Goal: Transaction & Acquisition: Purchase product/service

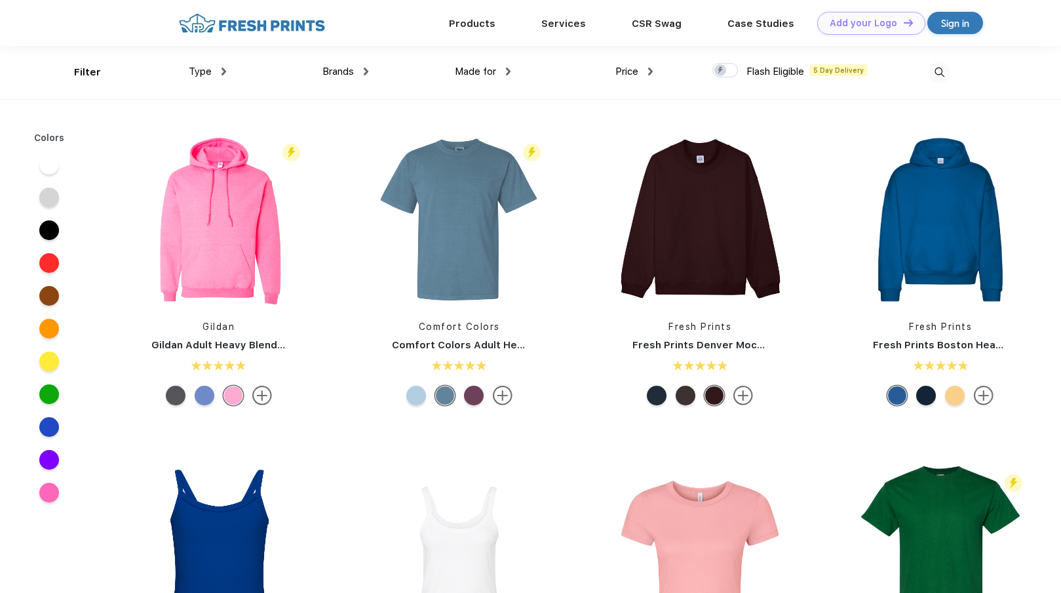
click at [621, 70] on span "Price" at bounding box center [627, 72] width 23 height 12
click at [648, 69] on div "Price" at bounding box center [634, 71] width 37 height 15
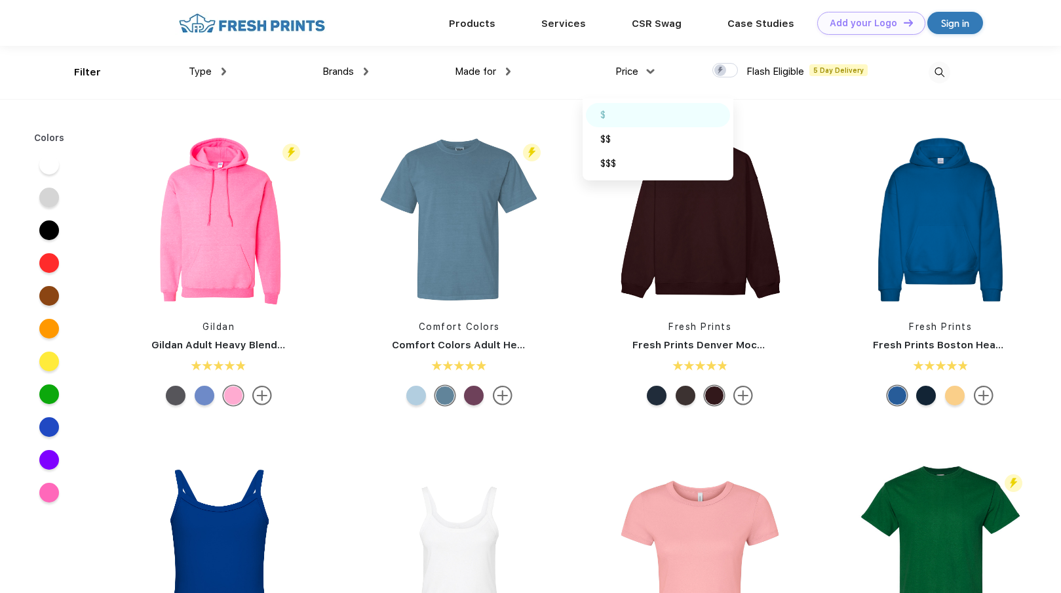
click at [624, 118] on img at bounding box center [621, 114] width 10 height 7
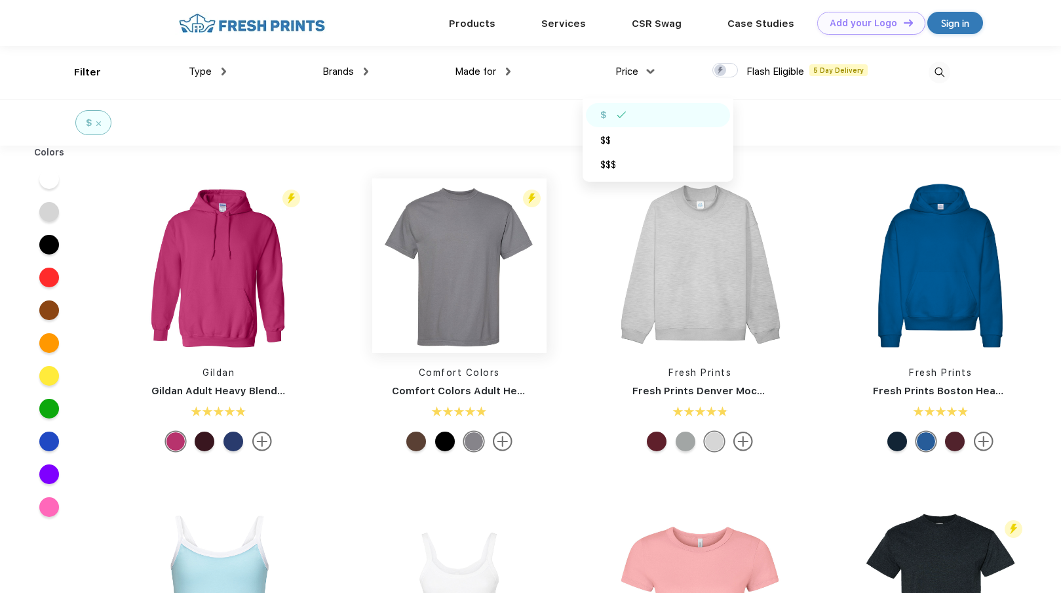
click at [472, 288] on img at bounding box center [459, 265] width 174 height 174
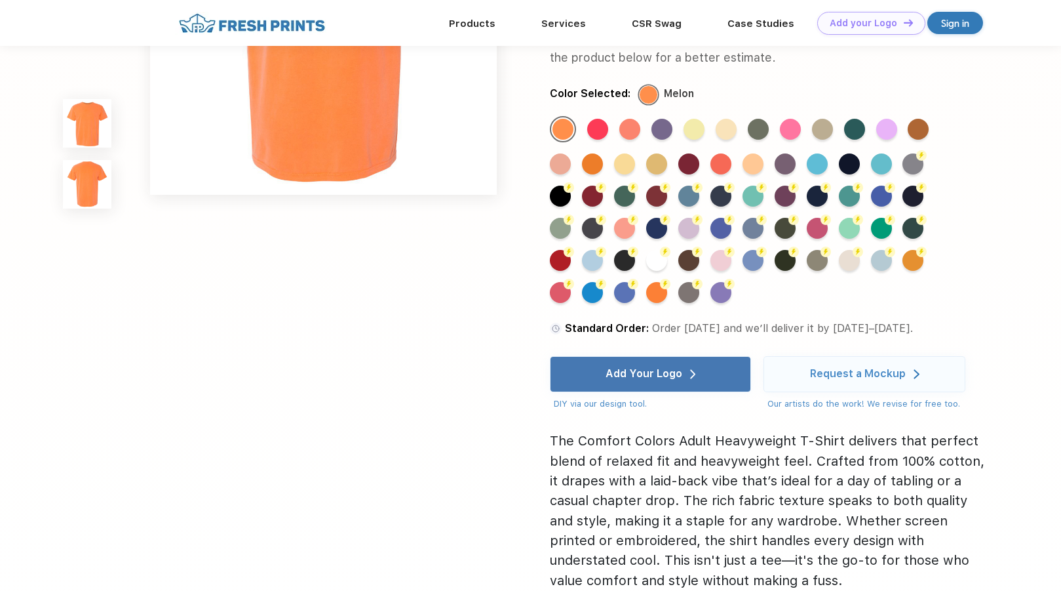
scroll to position [656, 0]
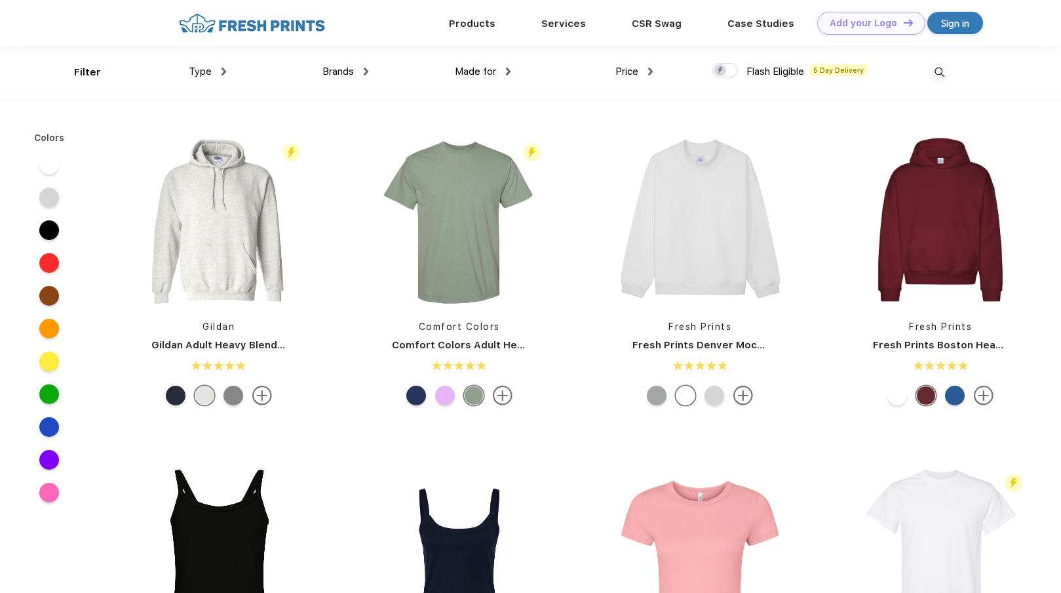
scroll to position [1, 0]
